Goal: Navigation & Orientation: Find specific page/section

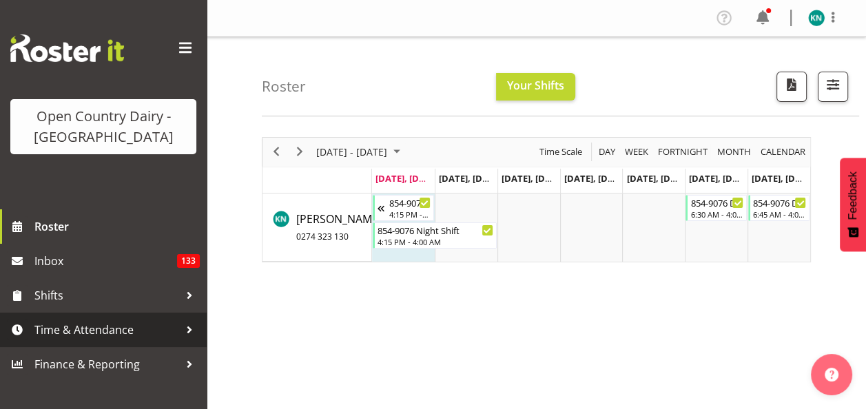
click at [105, 324] on span "Time & Attendance" at bounding box center [106, 330] width 145 height 21
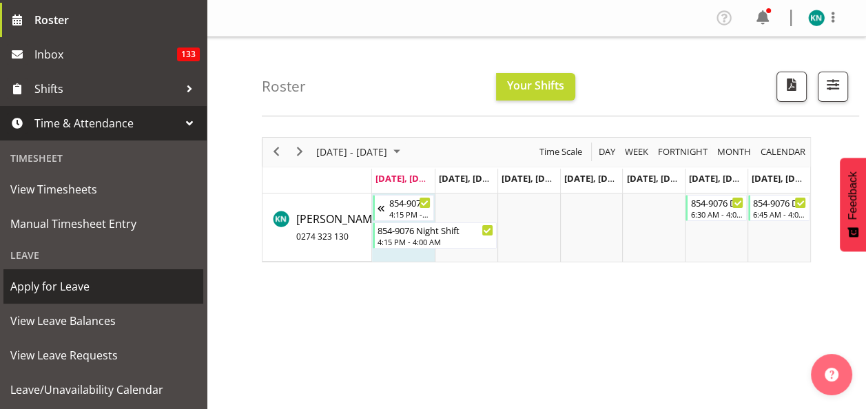
scroll to position [276, 0]
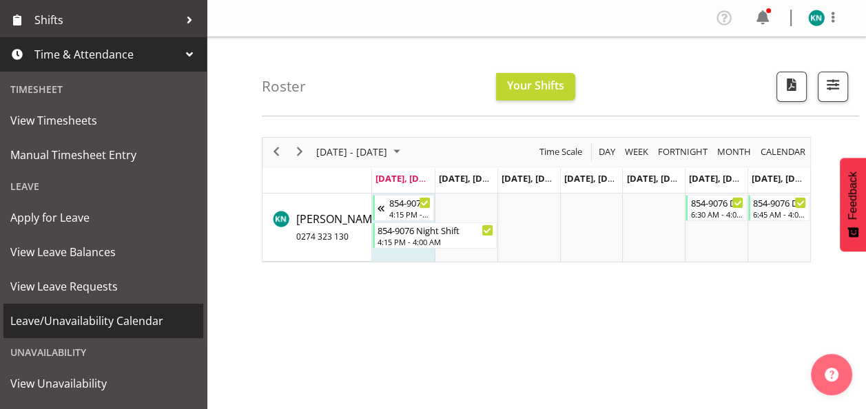
click at [137, 322] on span "Leave/Unavailability Calendar" at bounding box center [103, 321] width 186 height 21
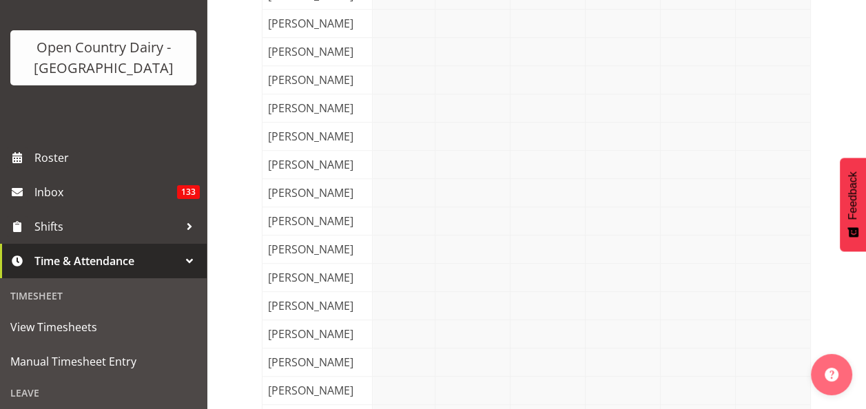
scroll to position [766, 0]
